Goal: Information Seeking & Learning: Learn about a topic

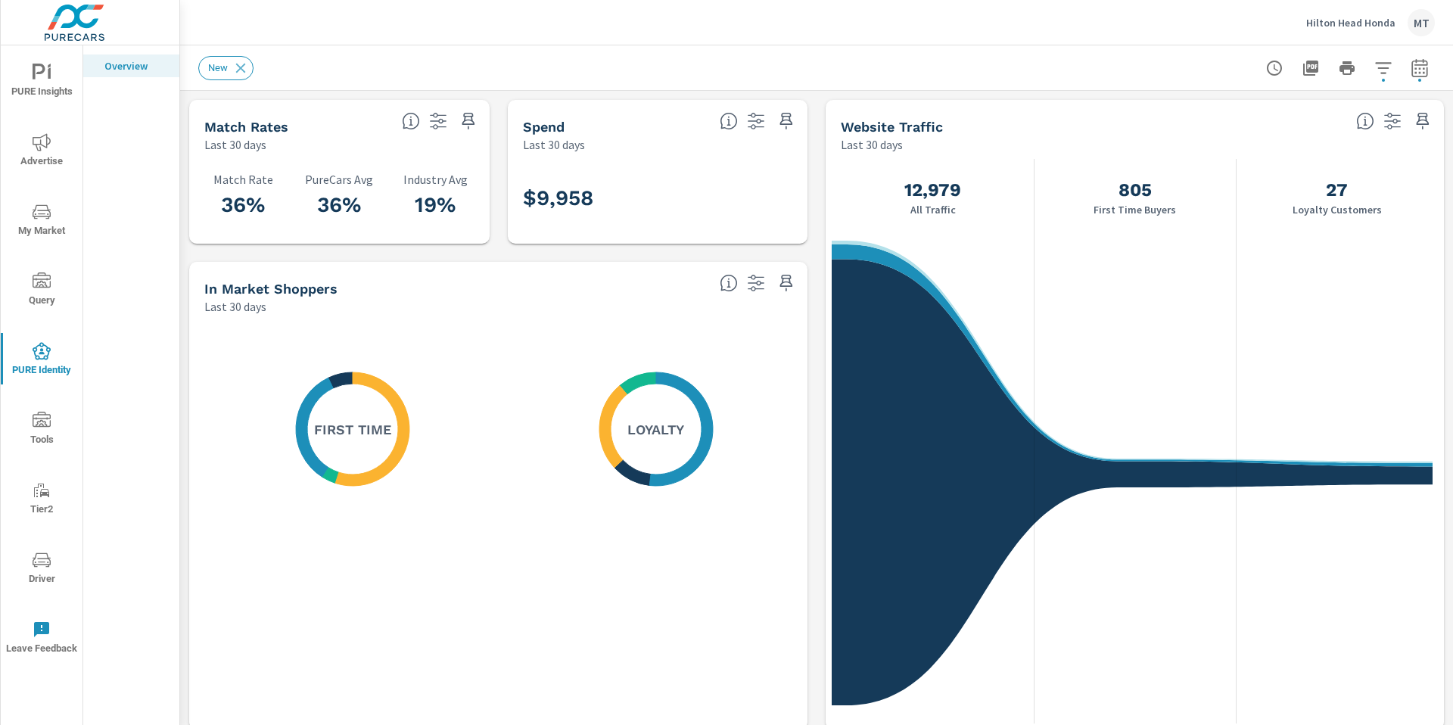
scroll to position [1, 0]
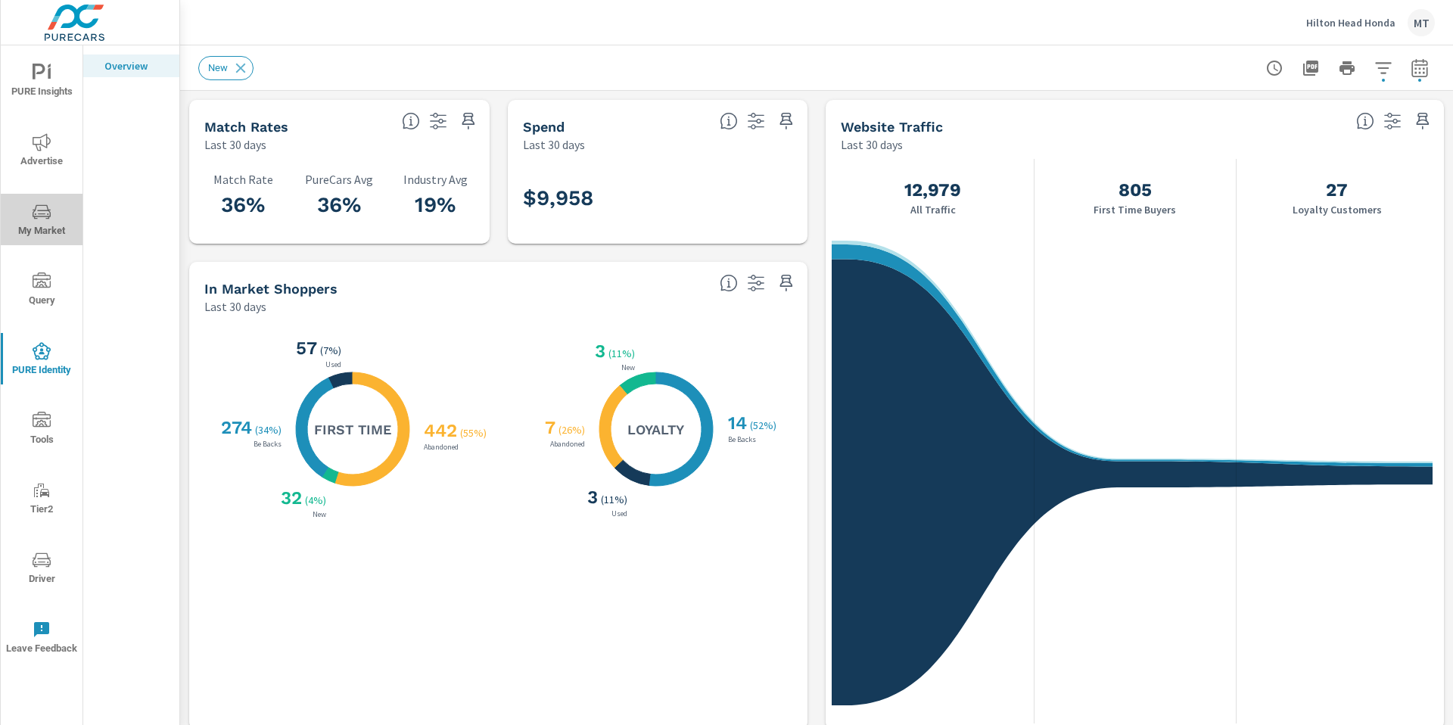
click at [42, 208] on icon "nav menu" at bounding box center [42, 212] width 18 height 18
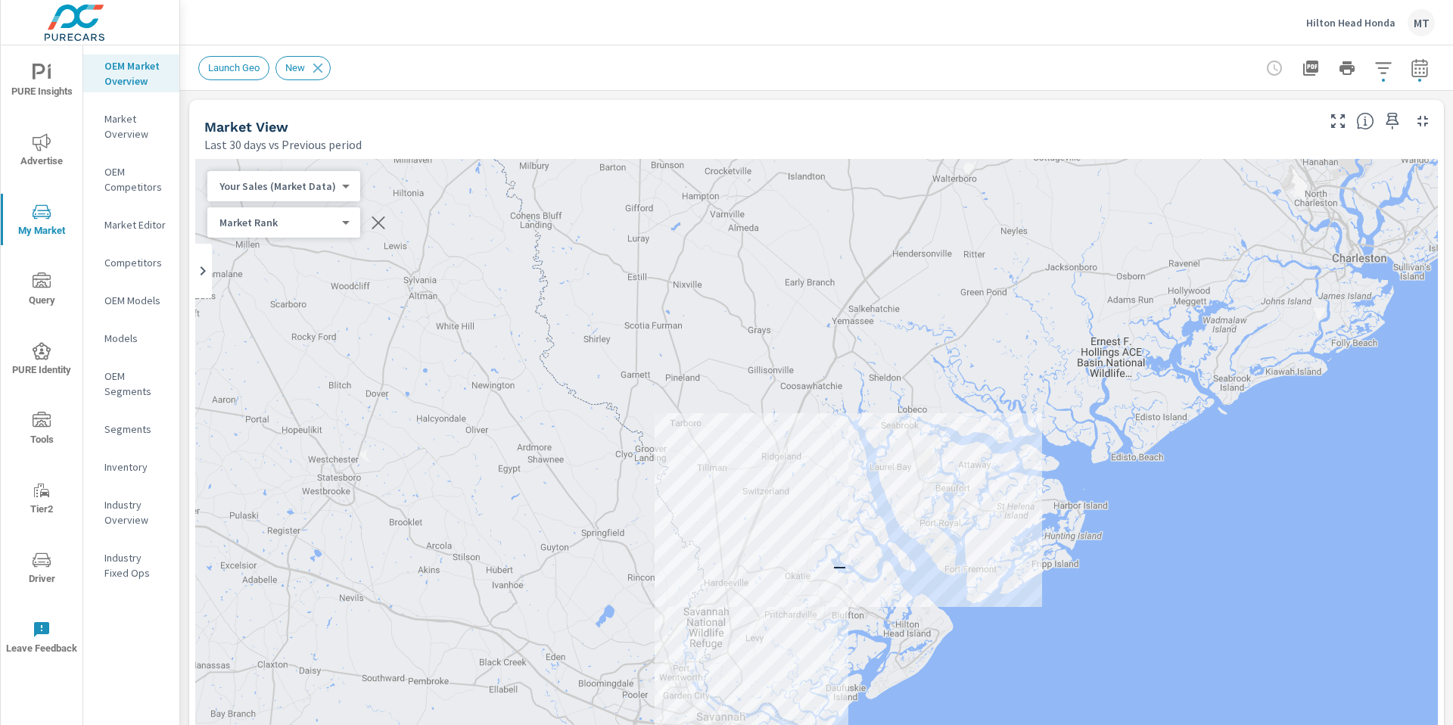
click at [121, 265] on p "Competitors" at bounding box center [135, 262] width 63 height 15
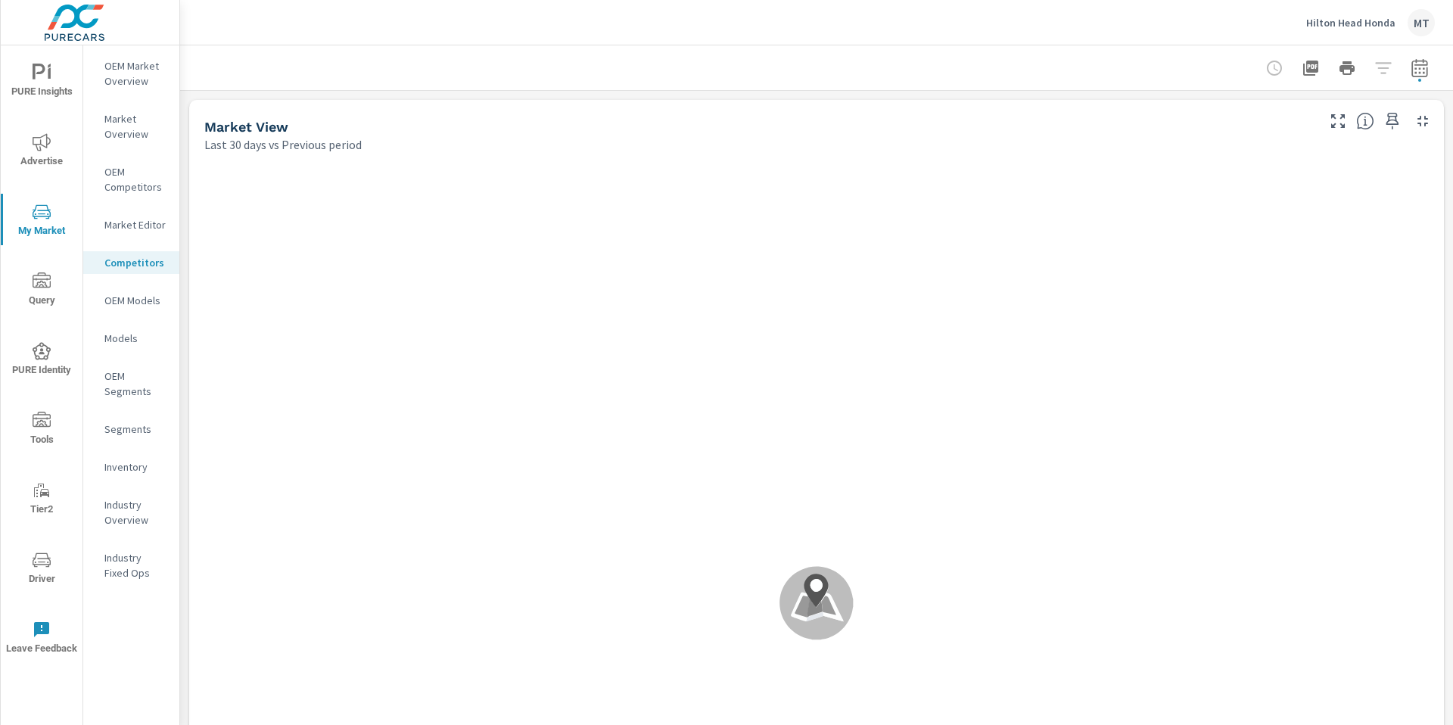
scroll to position [1, 0]
